Goal: Transaction & Acquisition: Complete application form

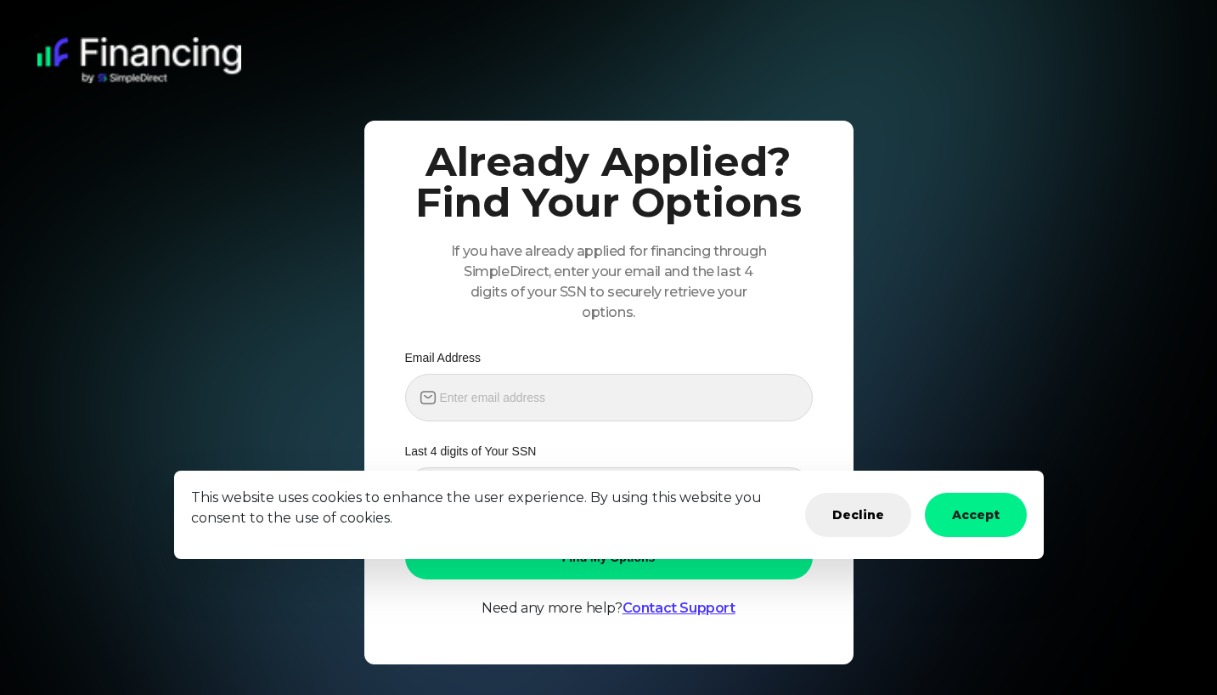
click at [986, 515] on button "Accept" at bounding box center [976, 515] width 102 height 44
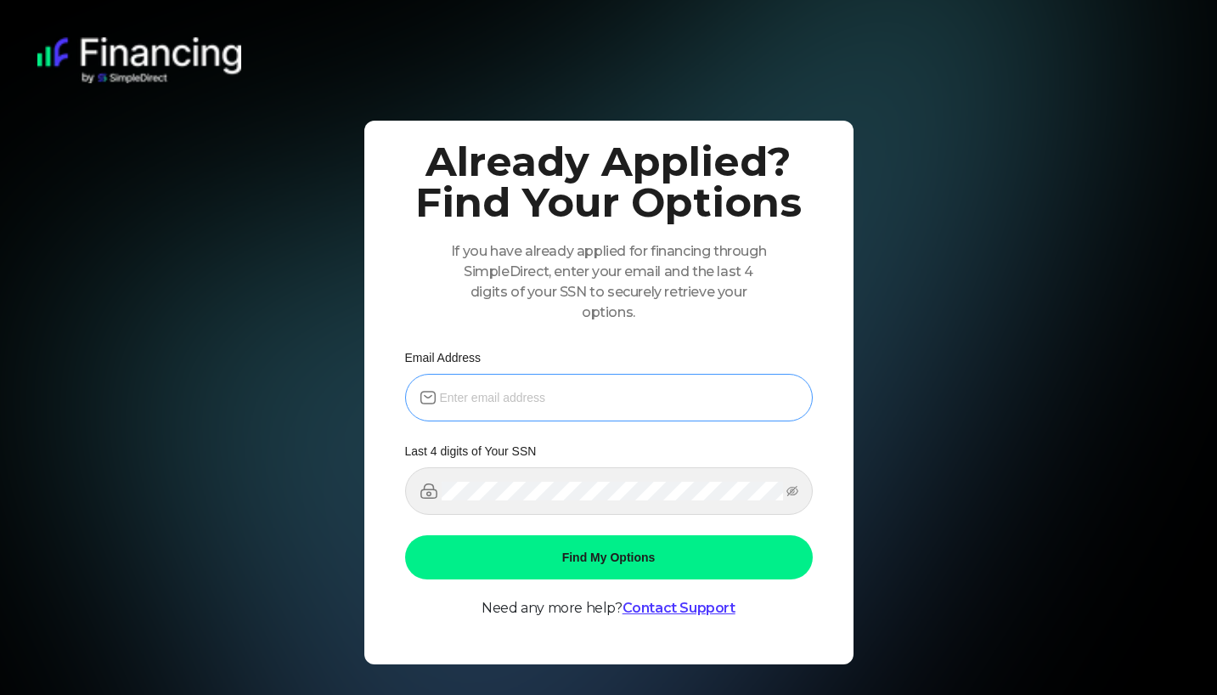
click at [508, 387] on span at bounding box center [609, 398] width 408 height 48
type input "[EMAIL_ADDRESS][DOMAIN_NAME]"
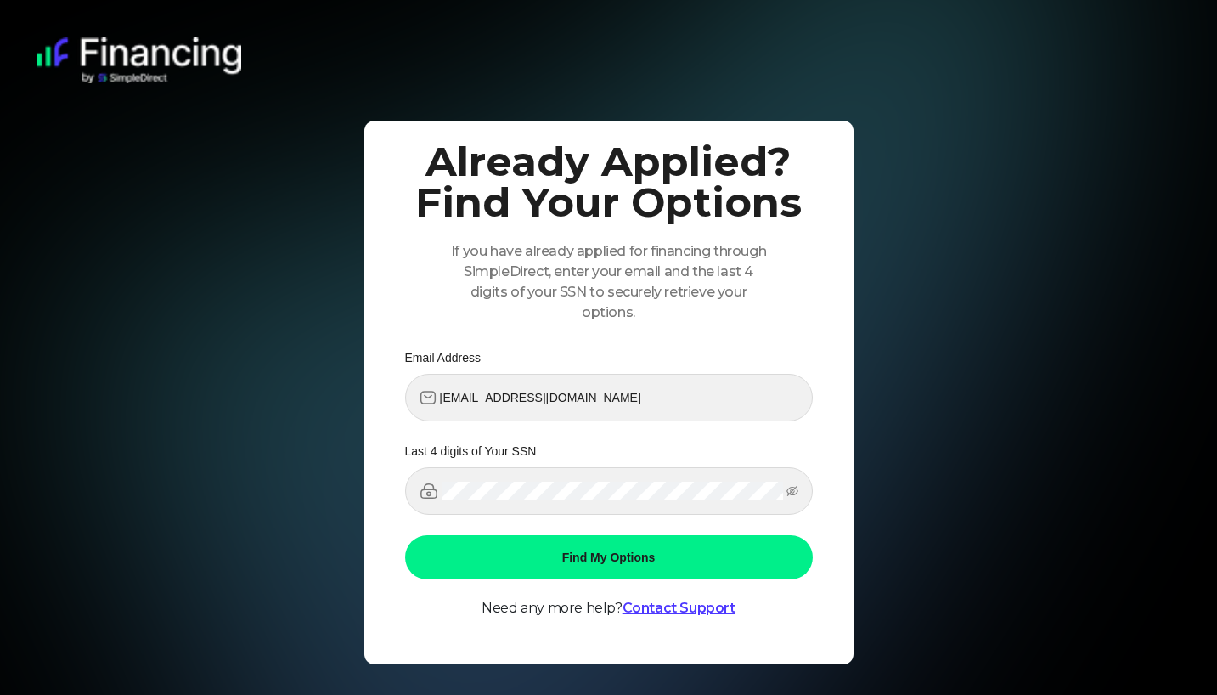
click at [545, 556] on button "Find My Options" at bounding box center [609, 557] width 408 height 44
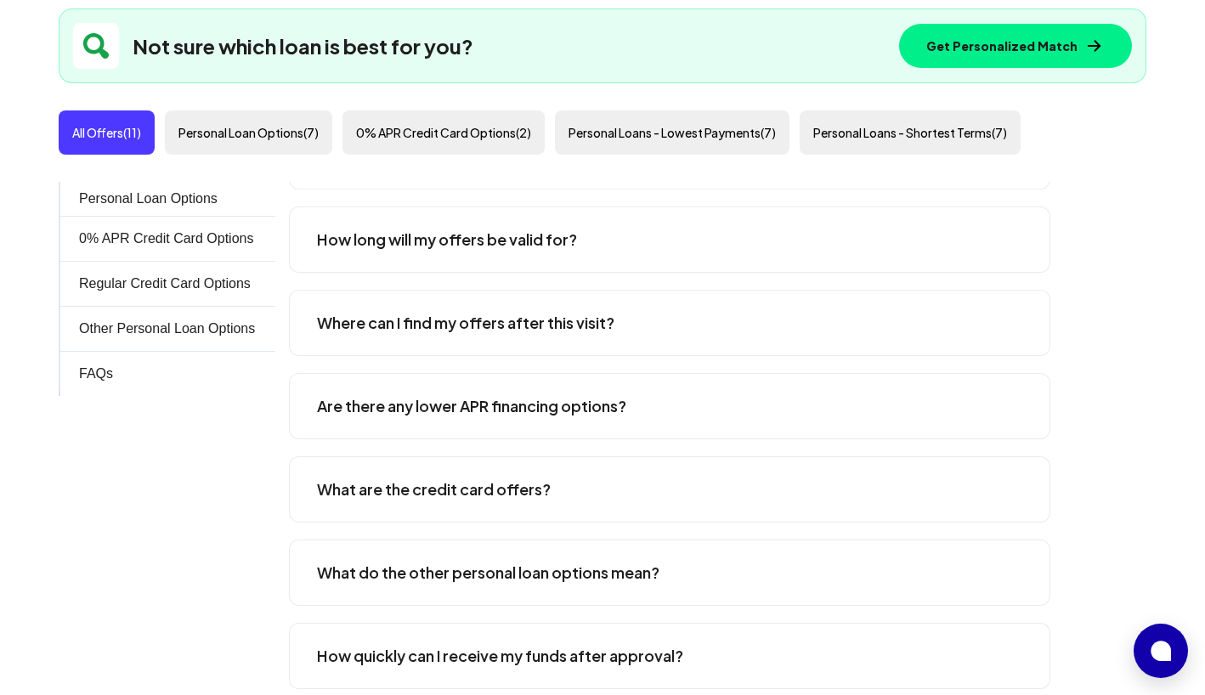
scroll to position [2769, 0]
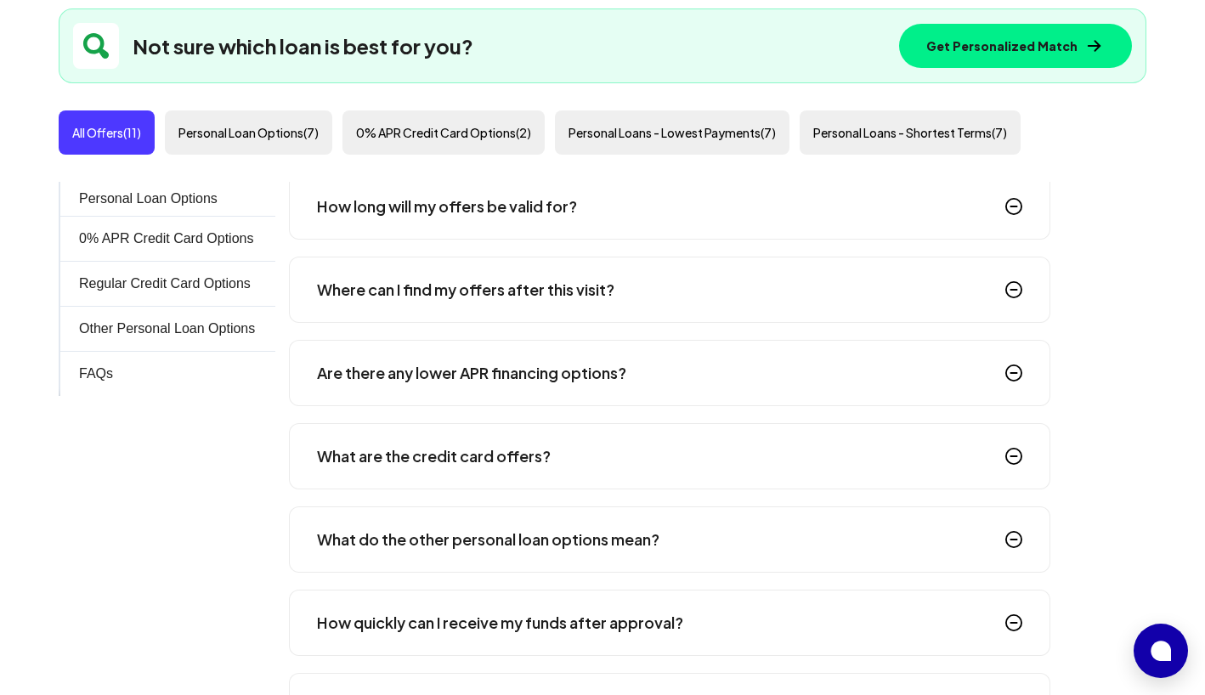
click at [545, 455] on div "What are the credit card offers?" at bounding box center [669, 456] width 761 height 66
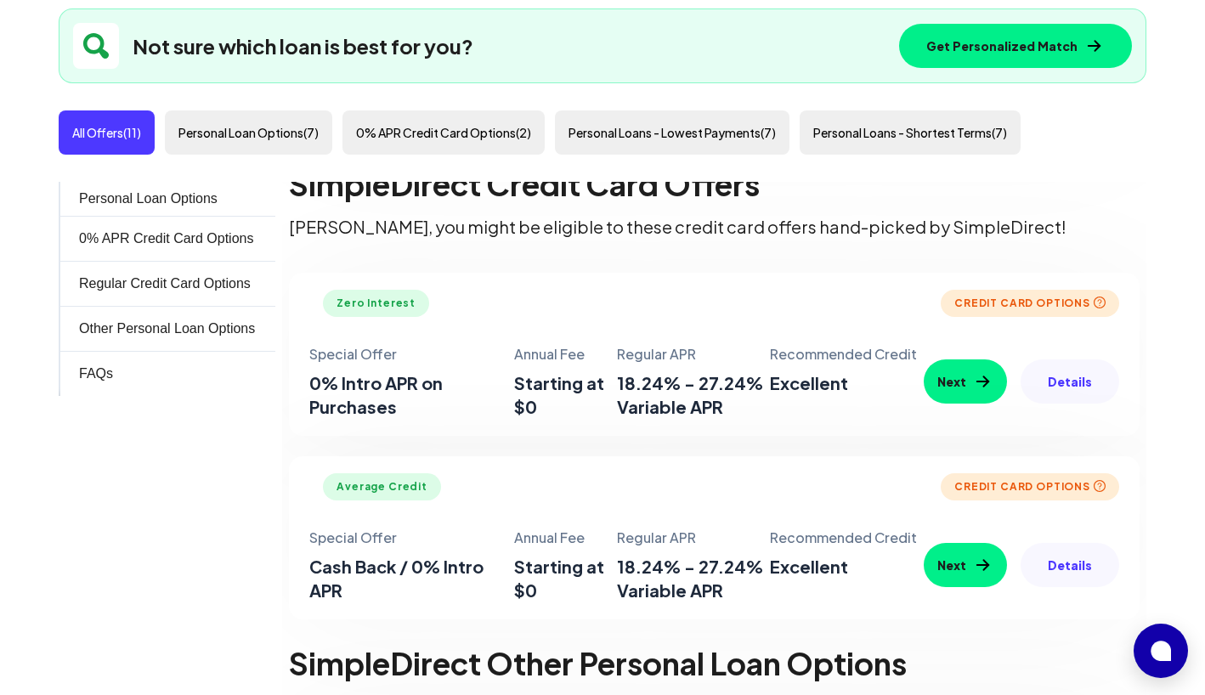
scroll to position [1471, 0]
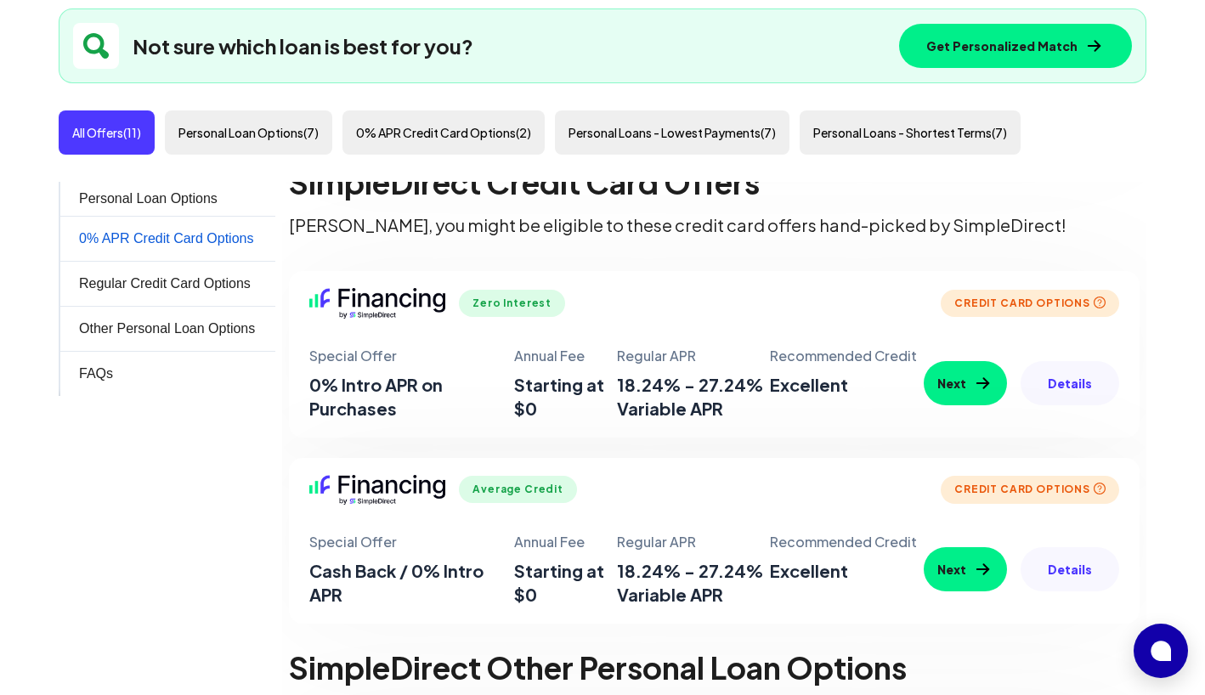
click at [216, 235] on div "0% APR Credit Card Options" at bounding box center [166, 239] width 174 height 20
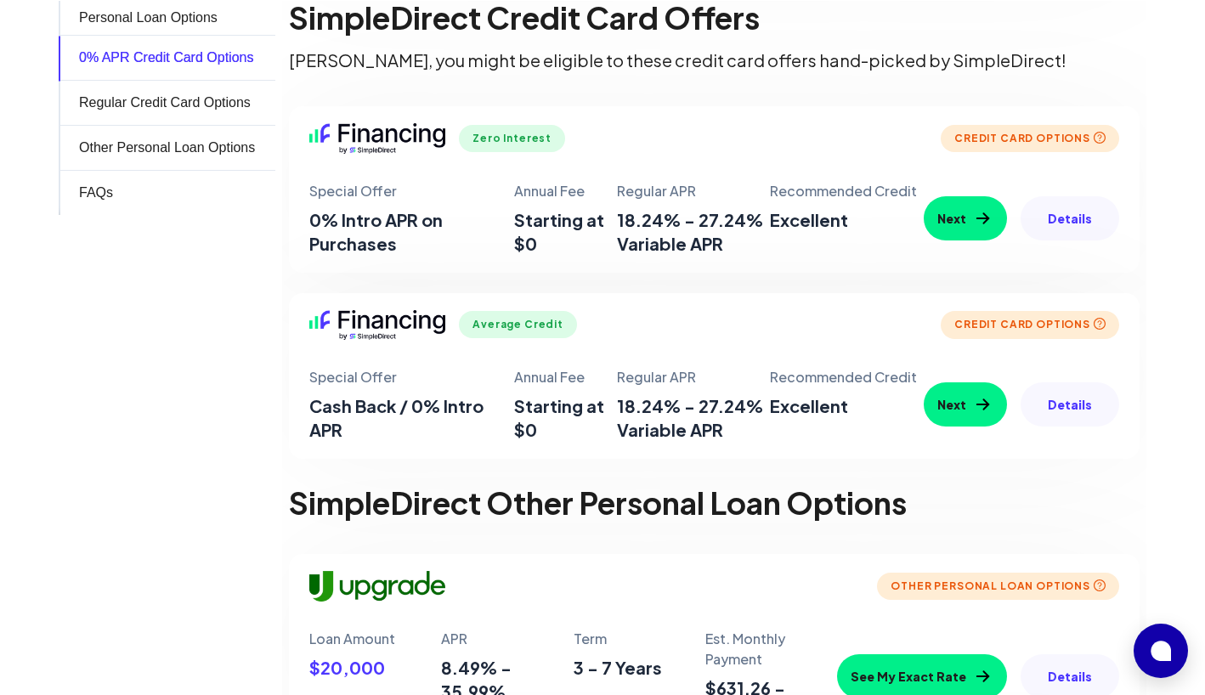
scroll to position [867, 0]
click at [958, 214] on button "Next" at bounding box center [965, 217] width 83 height 44
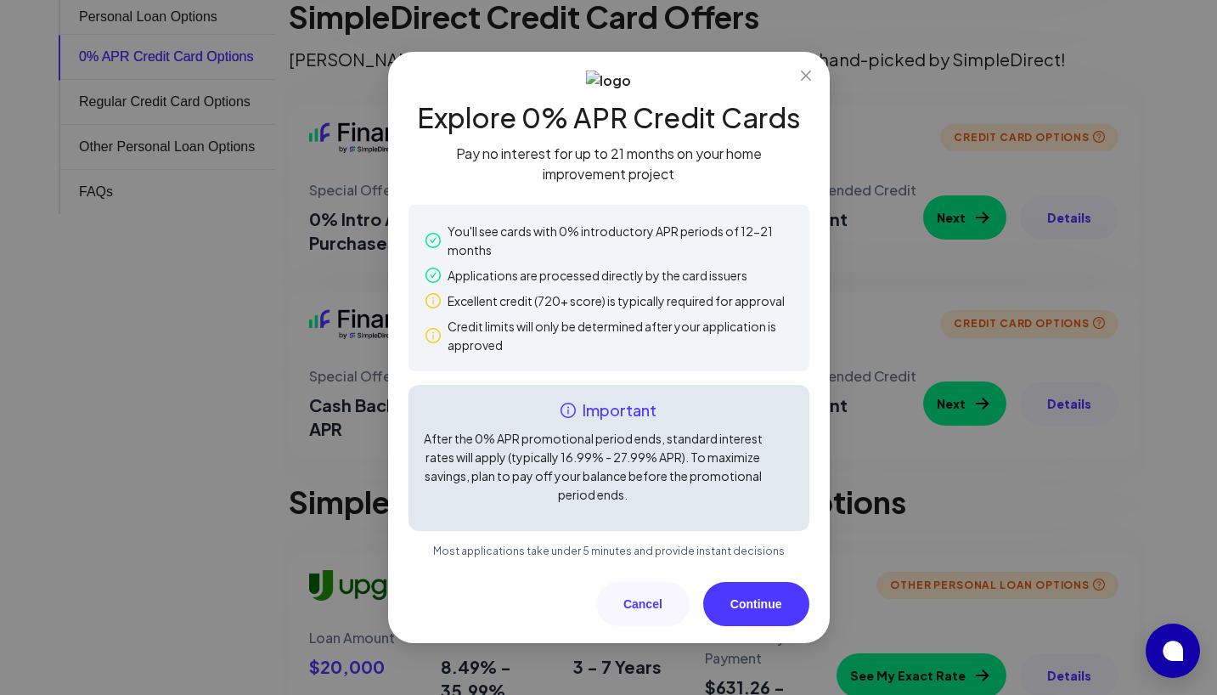
click at [746, 600] on button "Continue" at bounding box center [756, 604] width 106 height 44
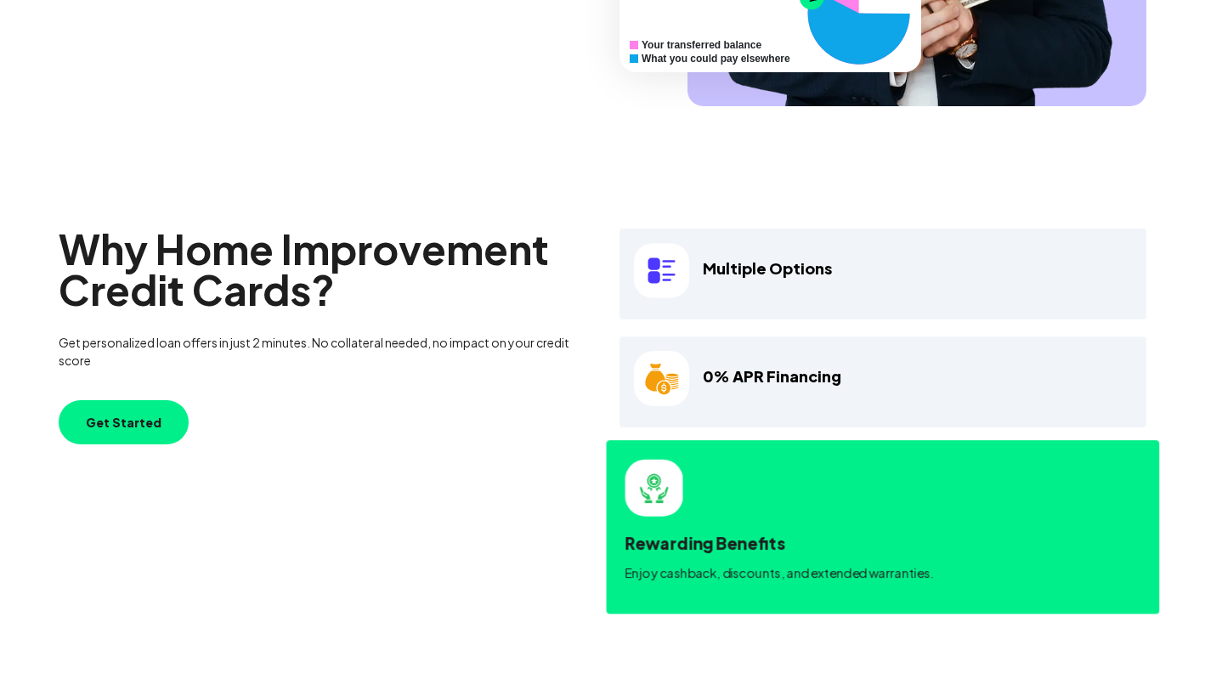
scroll to position [628, 0]
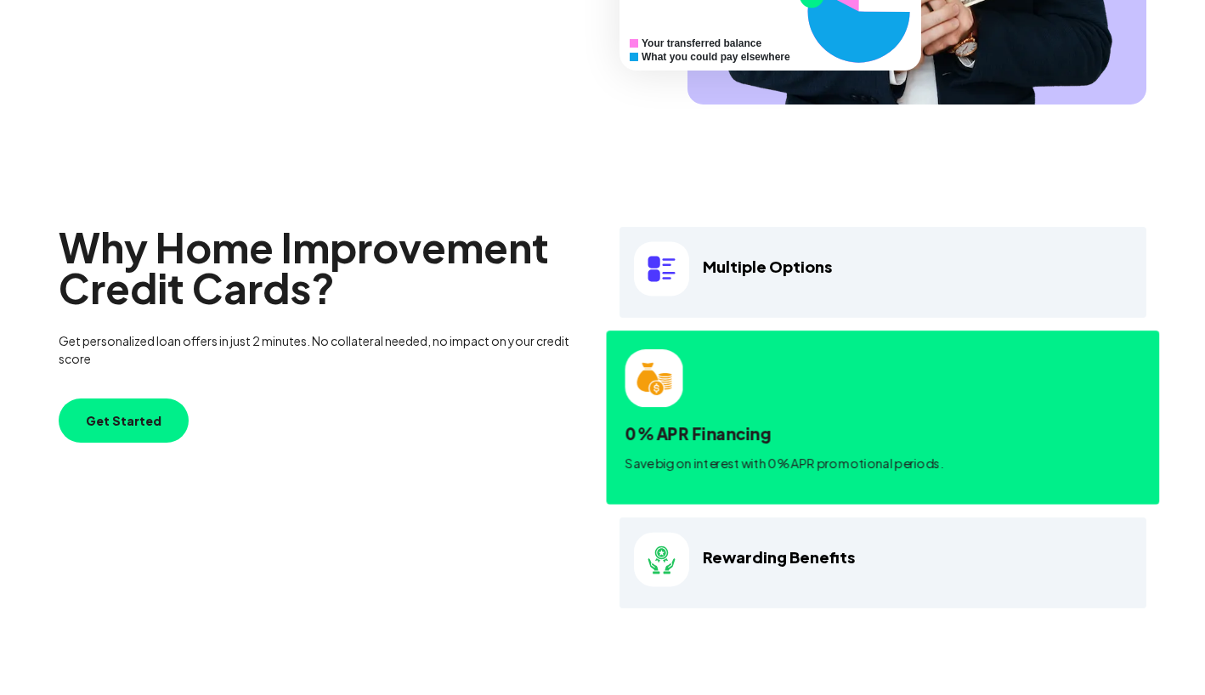
click at [883, 440] on h4 "0% APR Financing" at bounding box center [883, 433] width 516 height 25
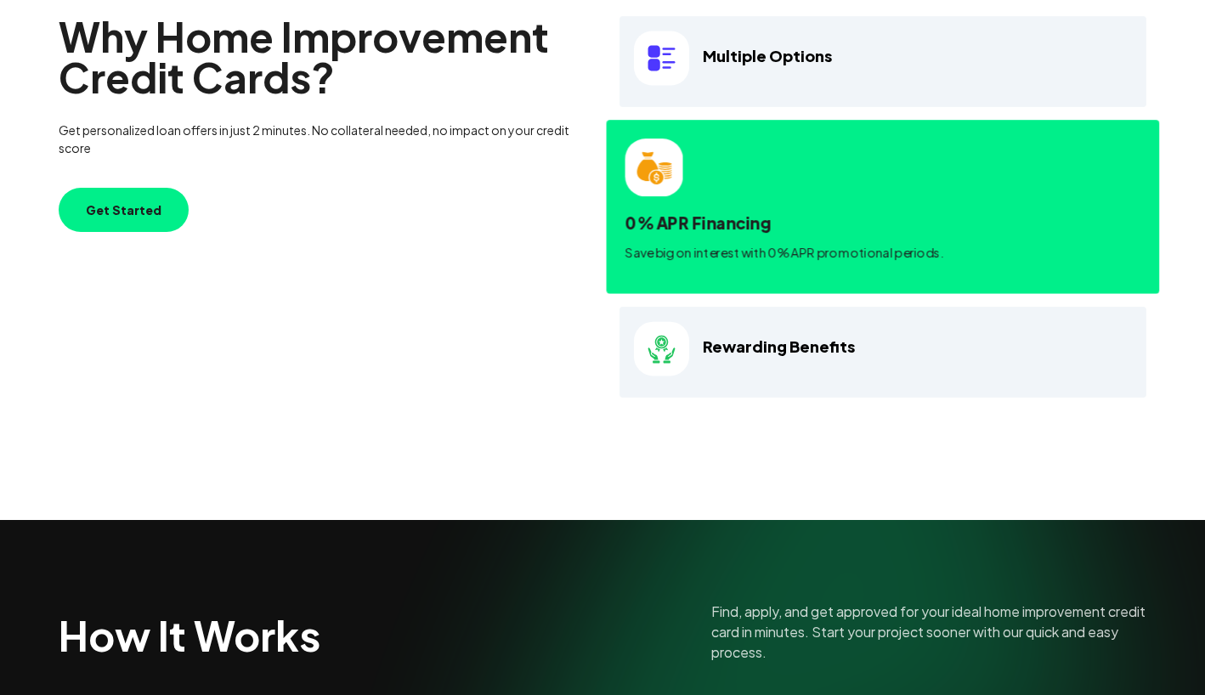
scroll to position [839, 0]
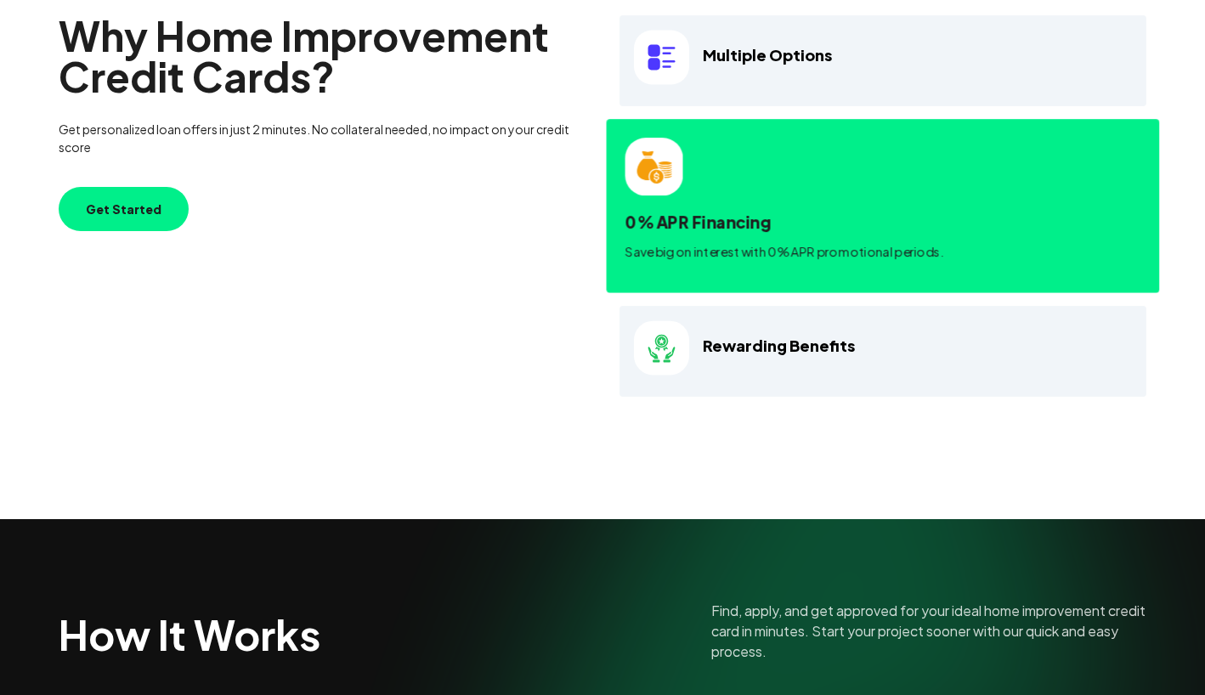
click at [808, 245] on p "Save big on interest with 0% APR promotional periods." at bounding box center [883, 251] width 516 height 18
drag, startPoint x: 808, startPoint y: 245, endPoint x: 706, endPoint y: 159, distance: 133.3
click at [706, 159] on div "0% APR Financing Save big on interest with 0% APR promotional periods." at bounding box center [883, 206] width 553 height 174
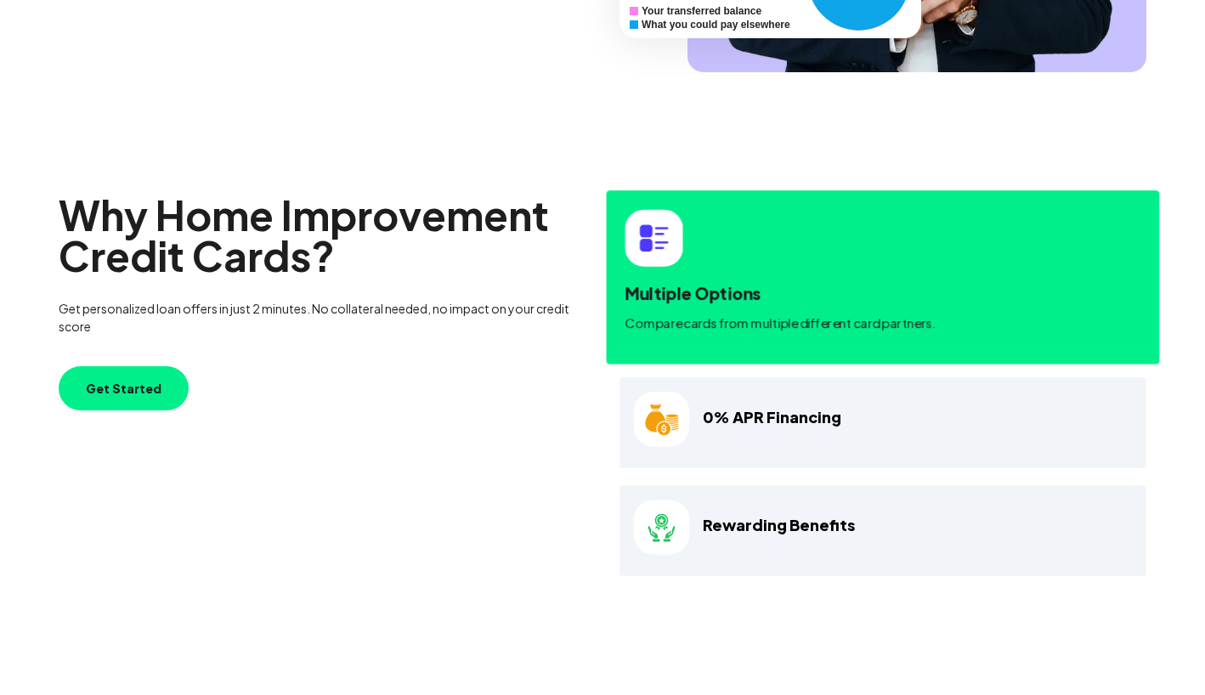
scroll to position [663, 0]
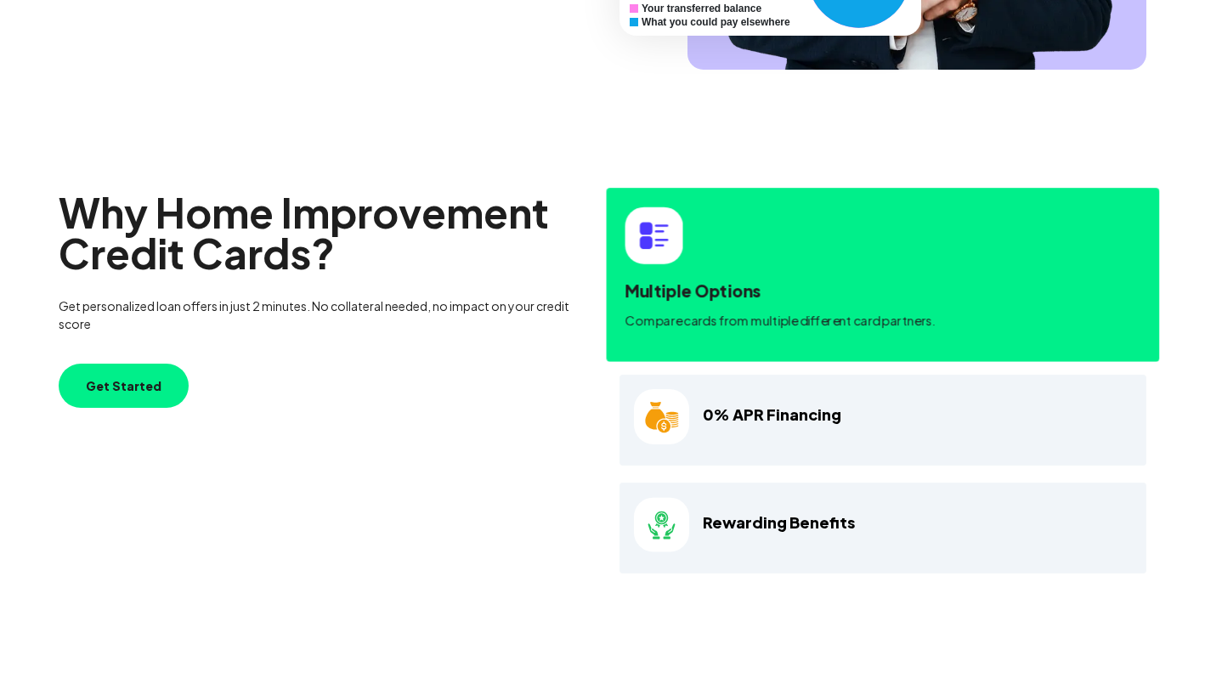
click at [113, 394] on button "Get Started" at bounding box center [124, 386] width 130 height 44
